Goal: Task Accomplishment & Management: Use online tool/utility

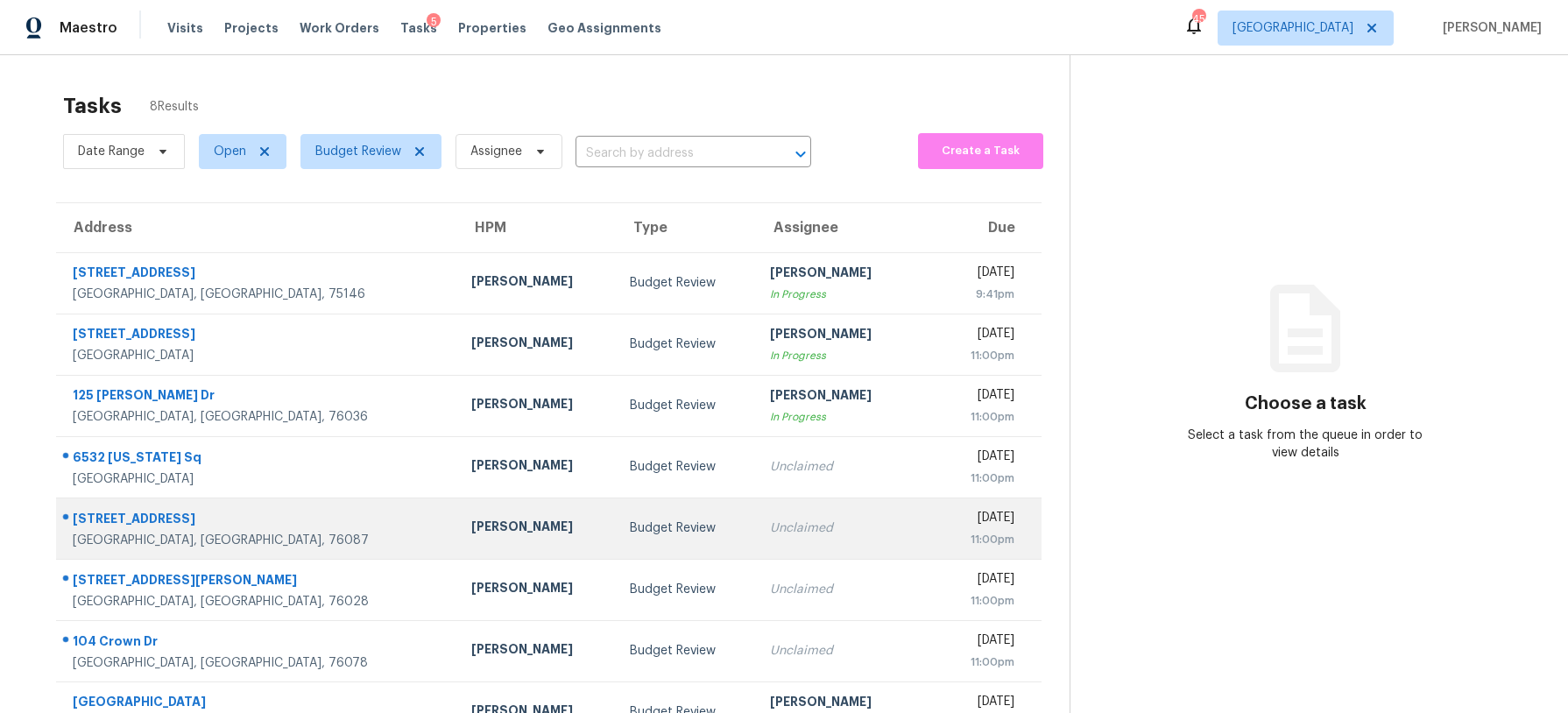
scroll to position [55, 0]
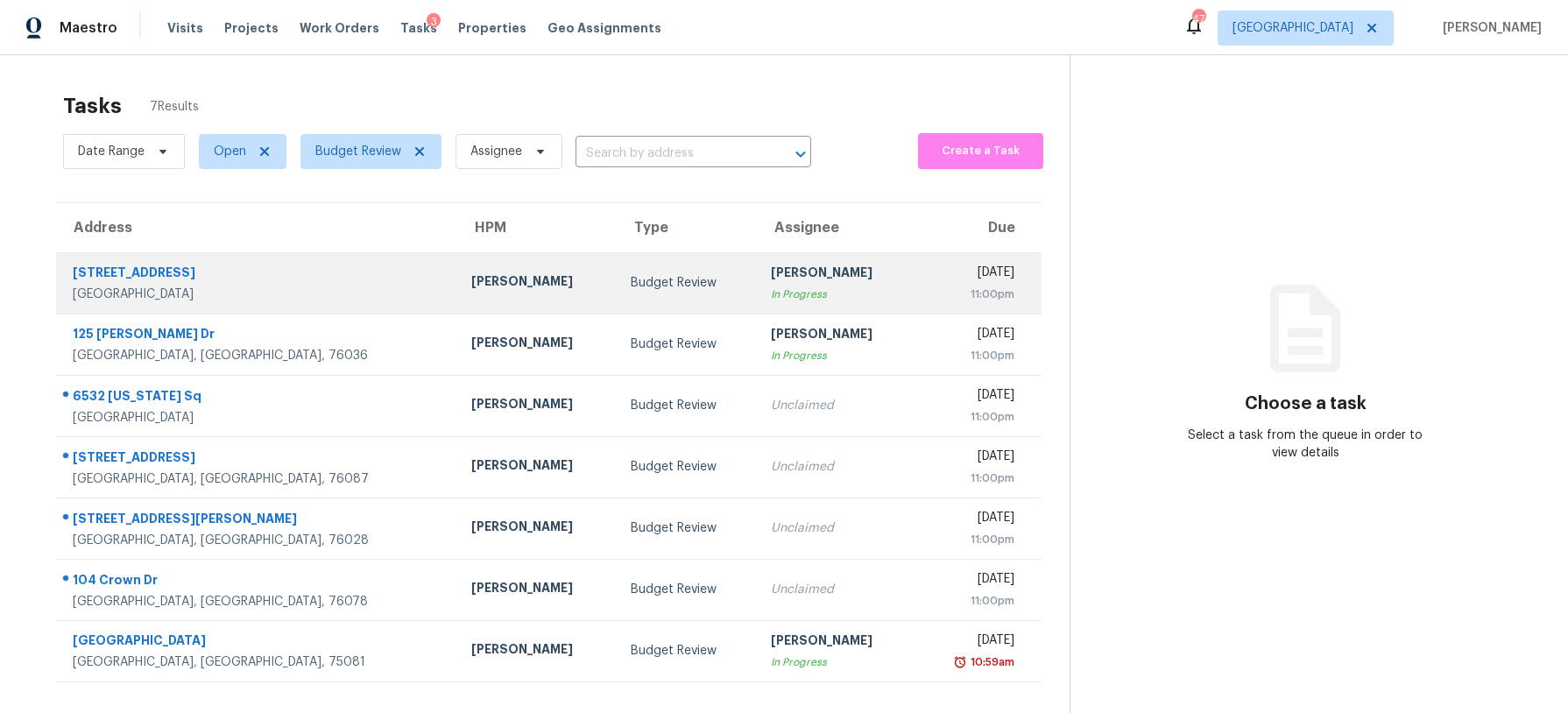
click at [631, 277] on div "Budget Review" at bounding box center [687, 282] width 112 height 17
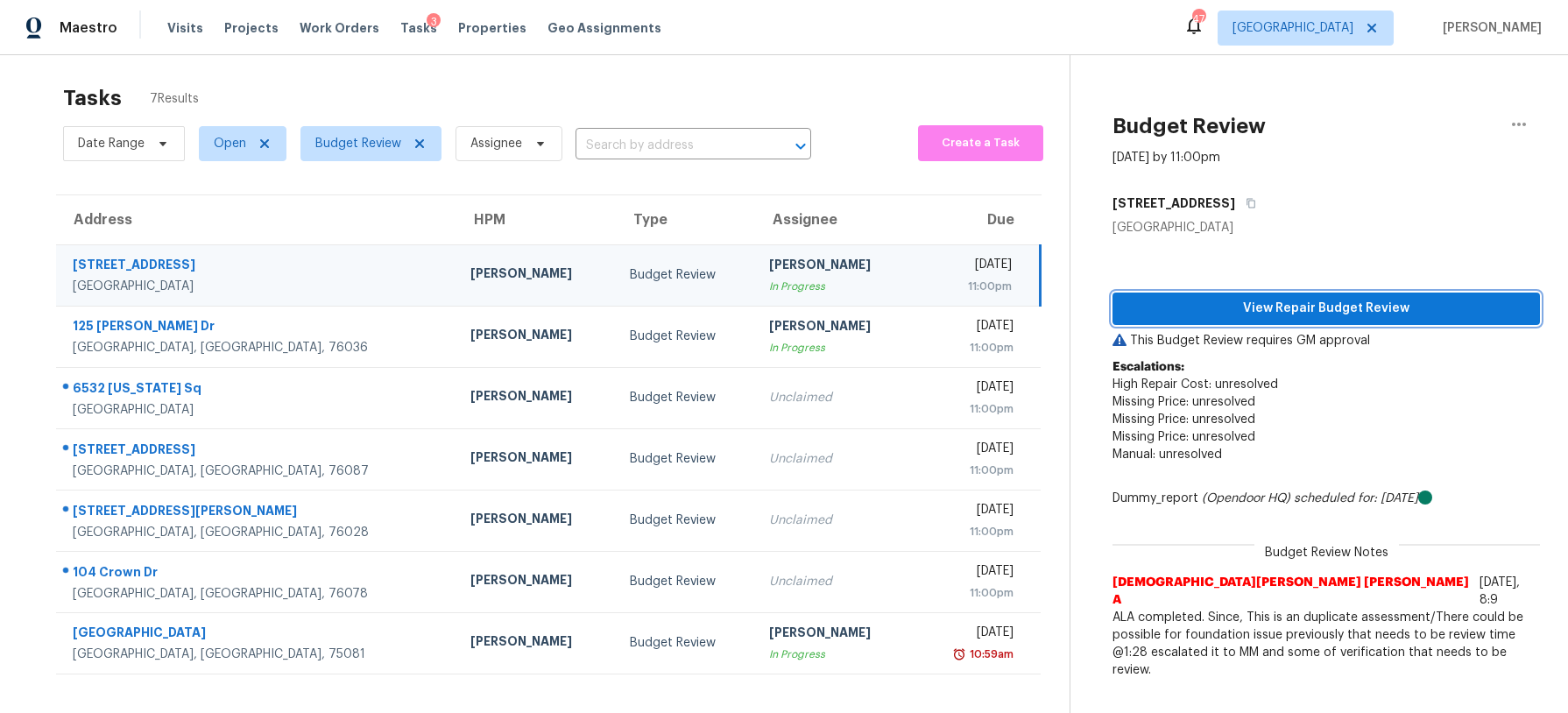
click at [1201, 317] on span "View Repair Budget Review" at bounding box center [1325, 309] width 400 height 22
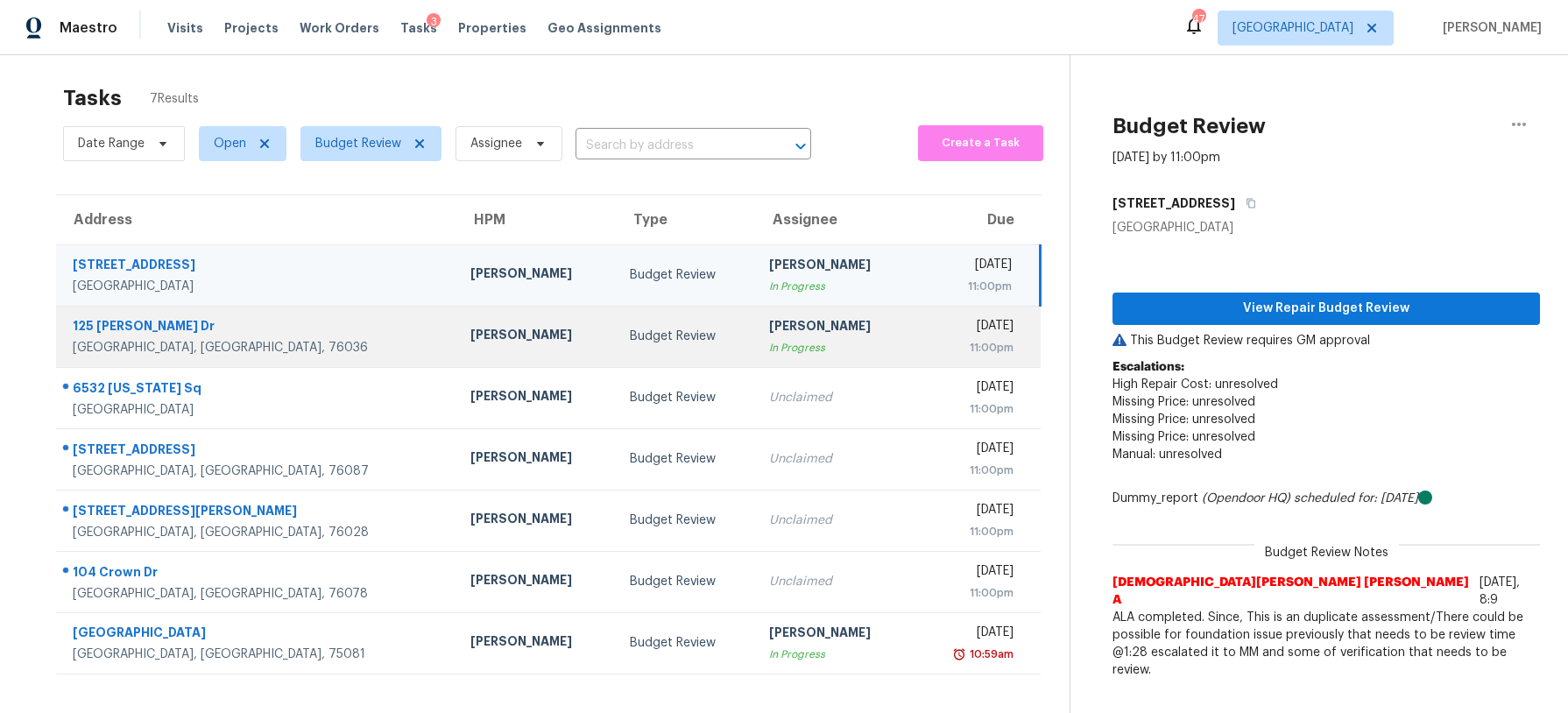
click at [769, 331] on div "[PERSON_NAME]" at bounding box center [834, 328] width 131 height 22
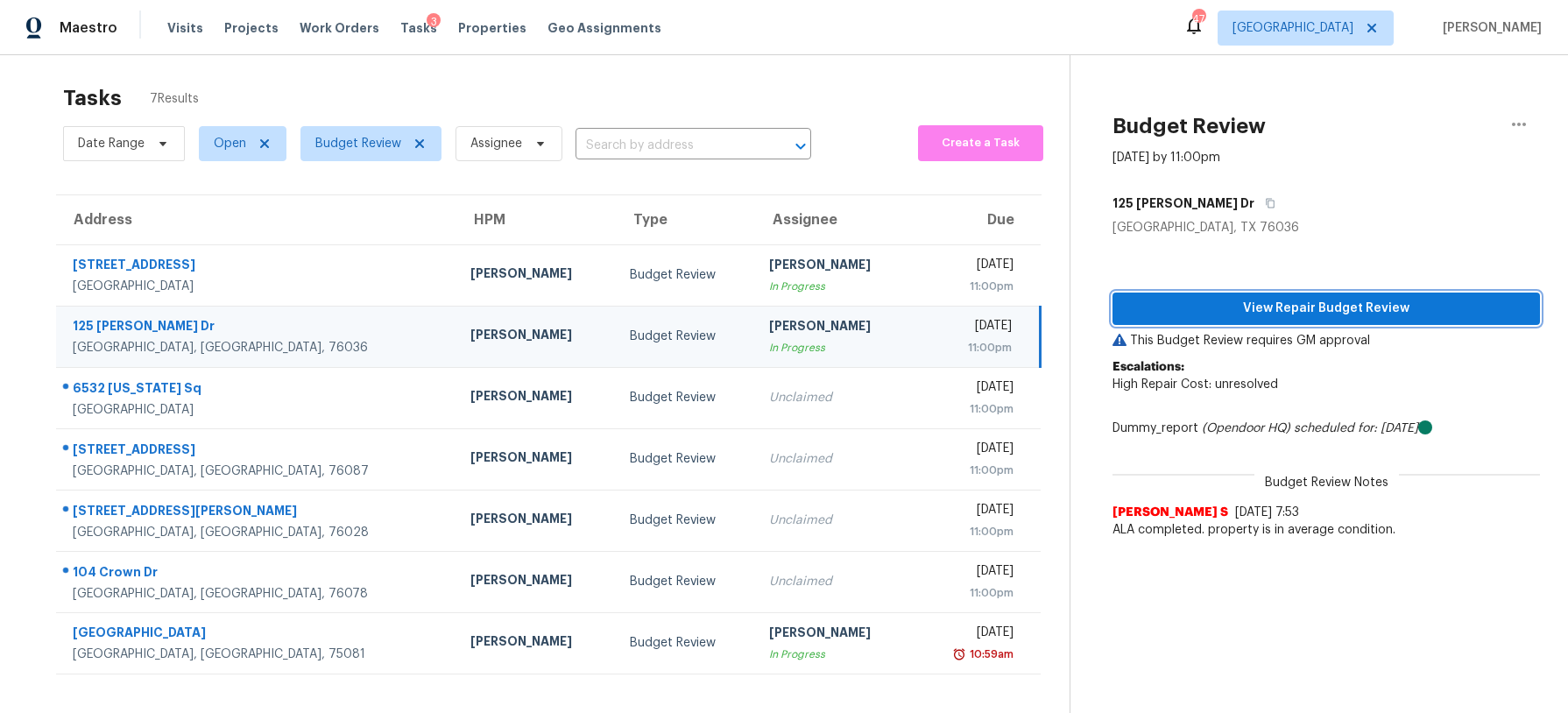
click at [1225, 304] on span "View Repair Budget Review" at bounding box center [1325, 309] width 400 height 22
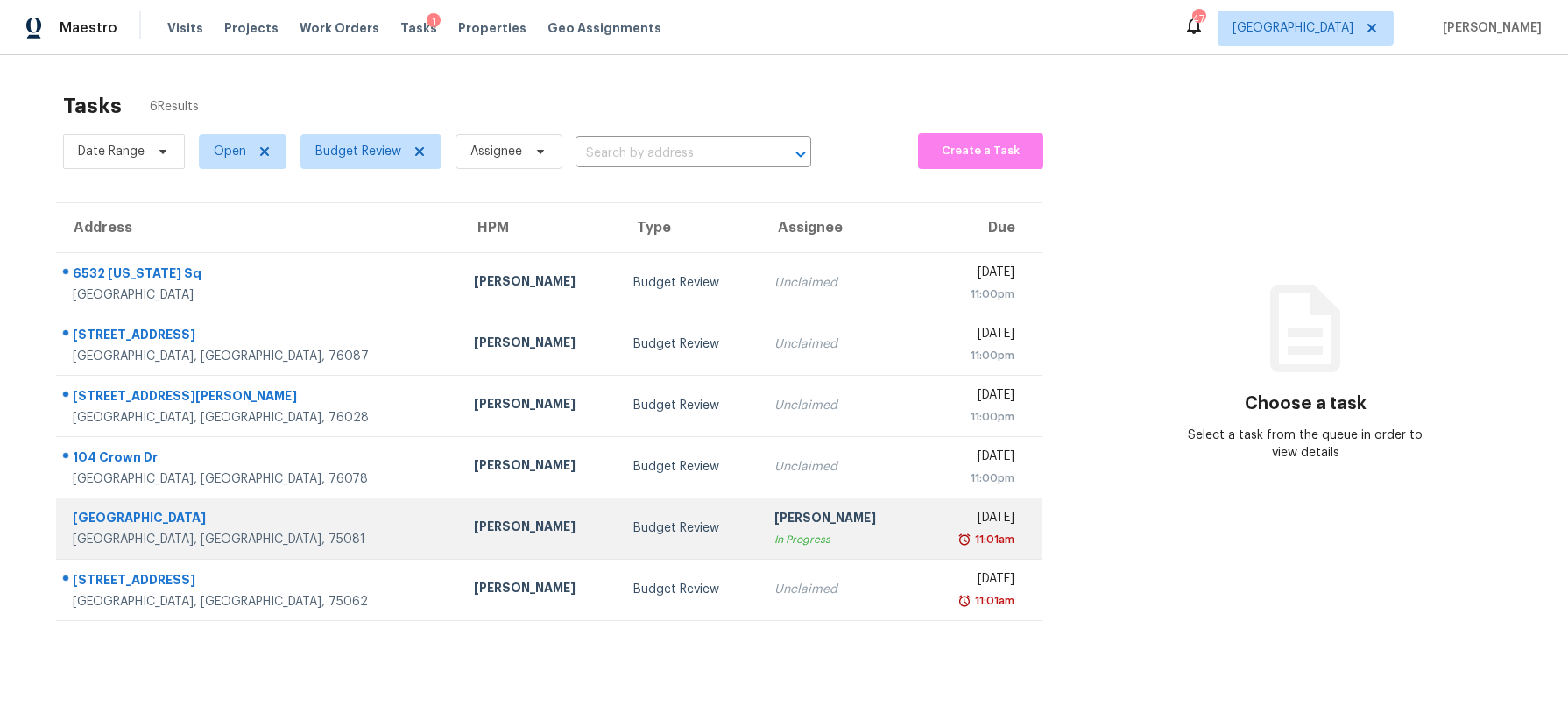
click at [792, 524] on div "[PERSON_NAME]" at bounding box center [840, 520] width 132 height 22
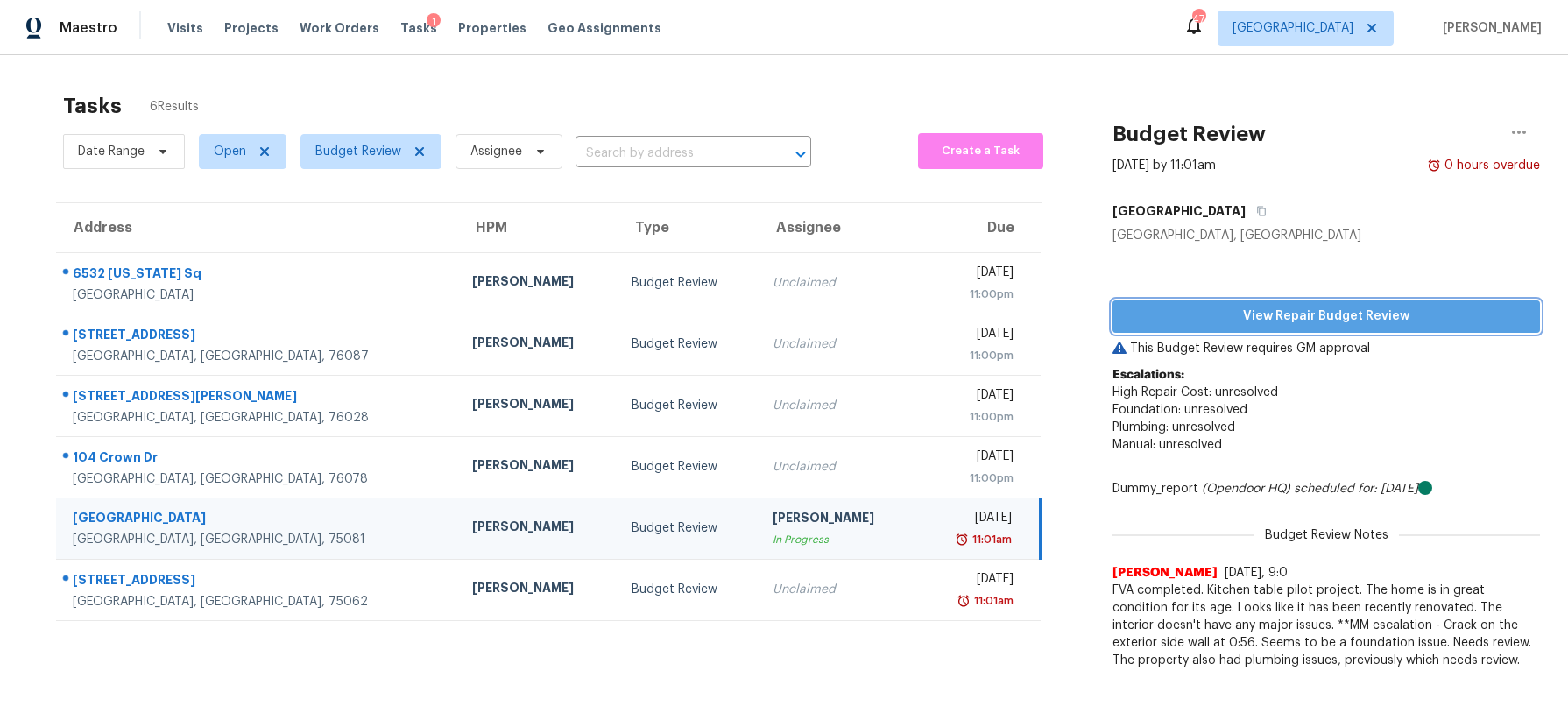
click at [1230, 318] on span "View Repair Budget Review" at bounding box center [1325, 317] width 400 height 22
